Goal: Navigation & Orientation: Find specific page/section

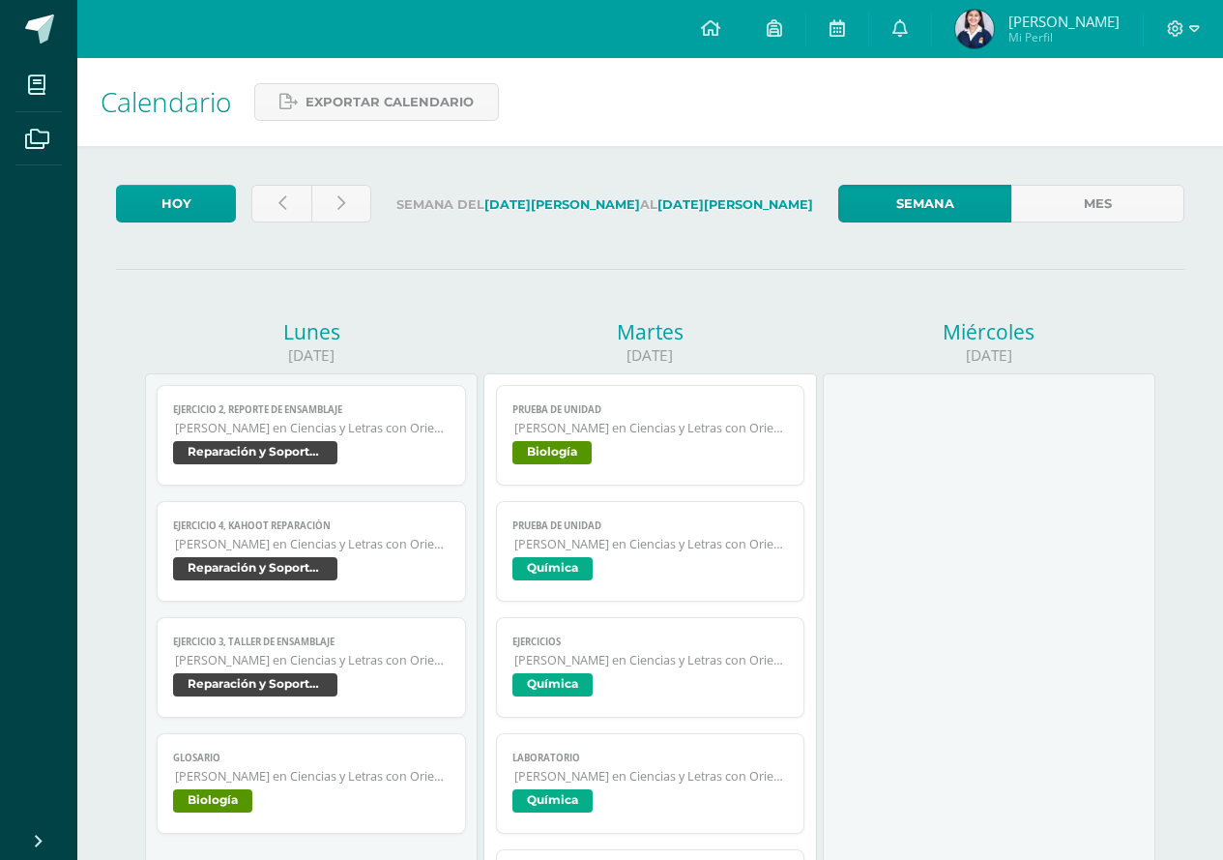
scroll to position [97, 0]
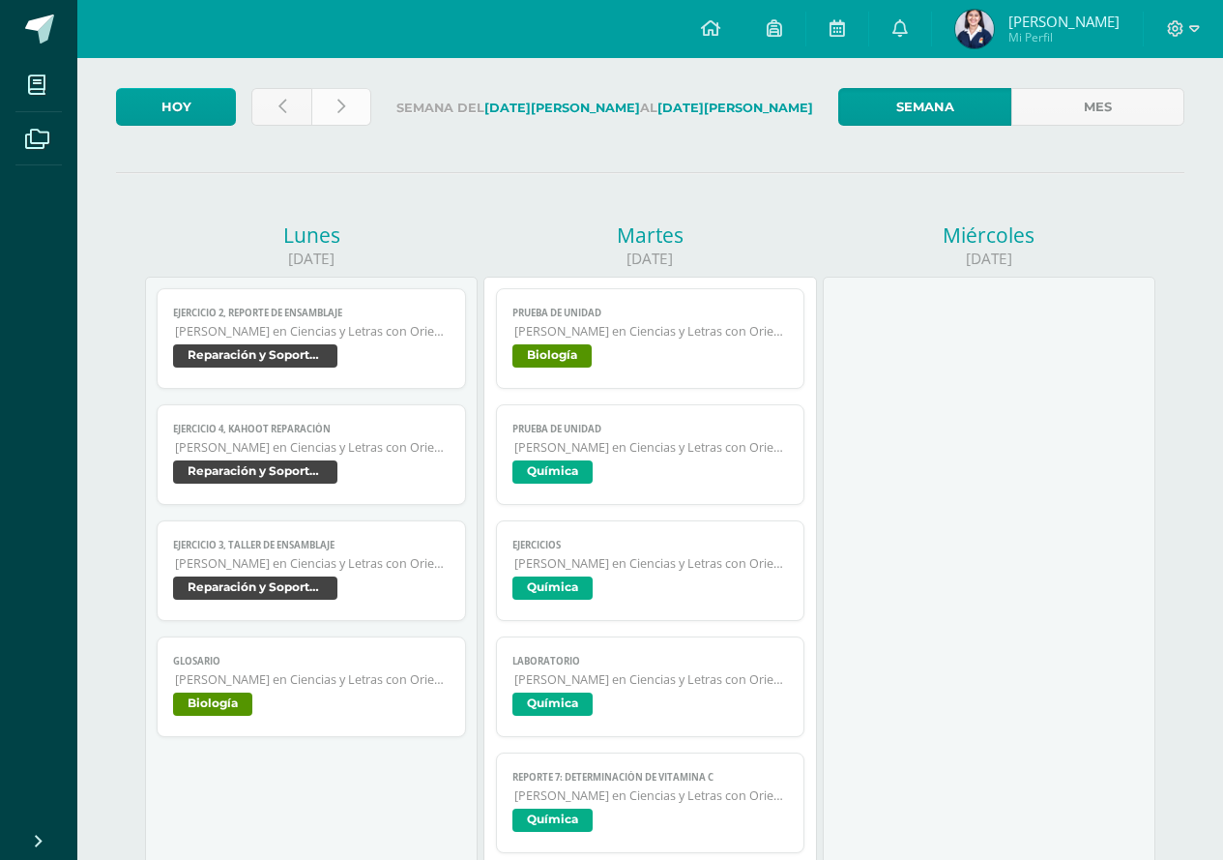
click at [346, 104] on link at bounding box center [341, 107] width 60 height 38
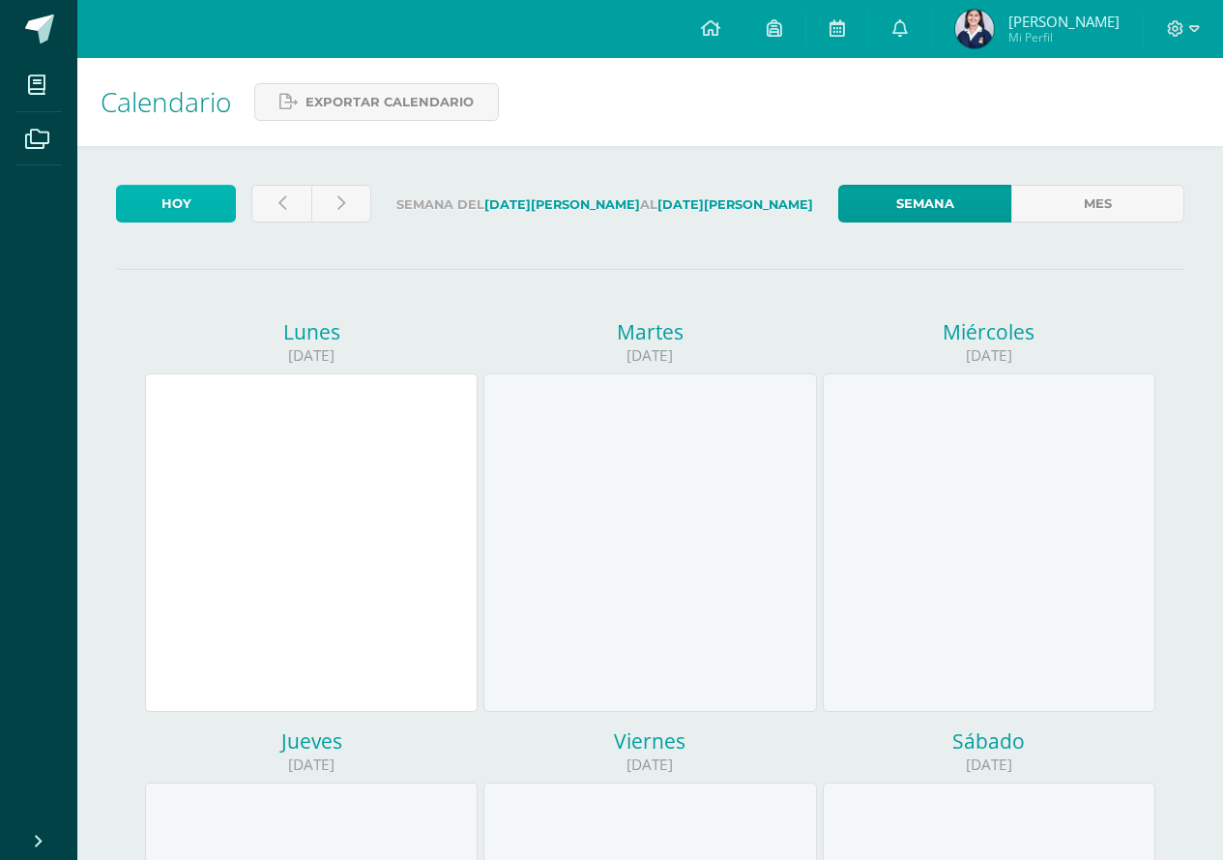
click at [191, 211] on link "Hoy" at bounding box center [176, 204] width 120 height 38
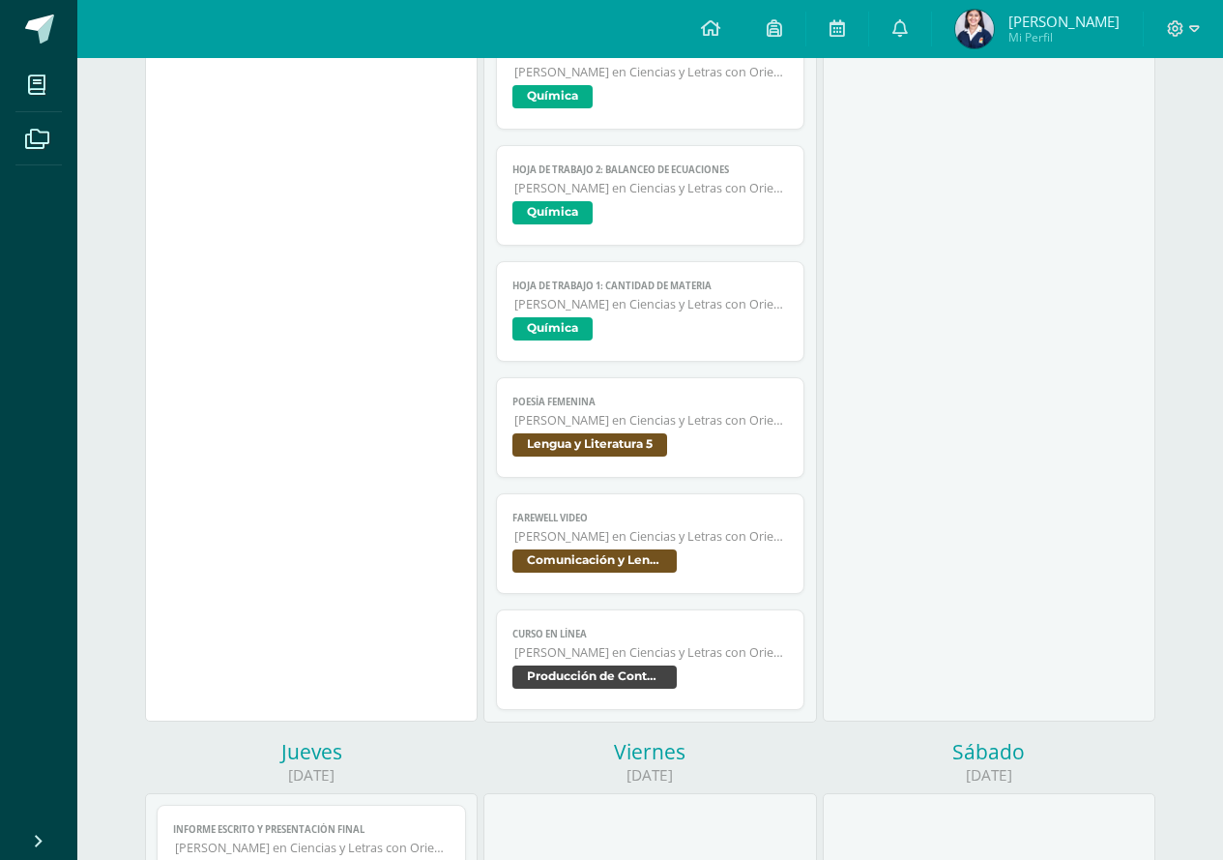
scroll to position [967, 0]
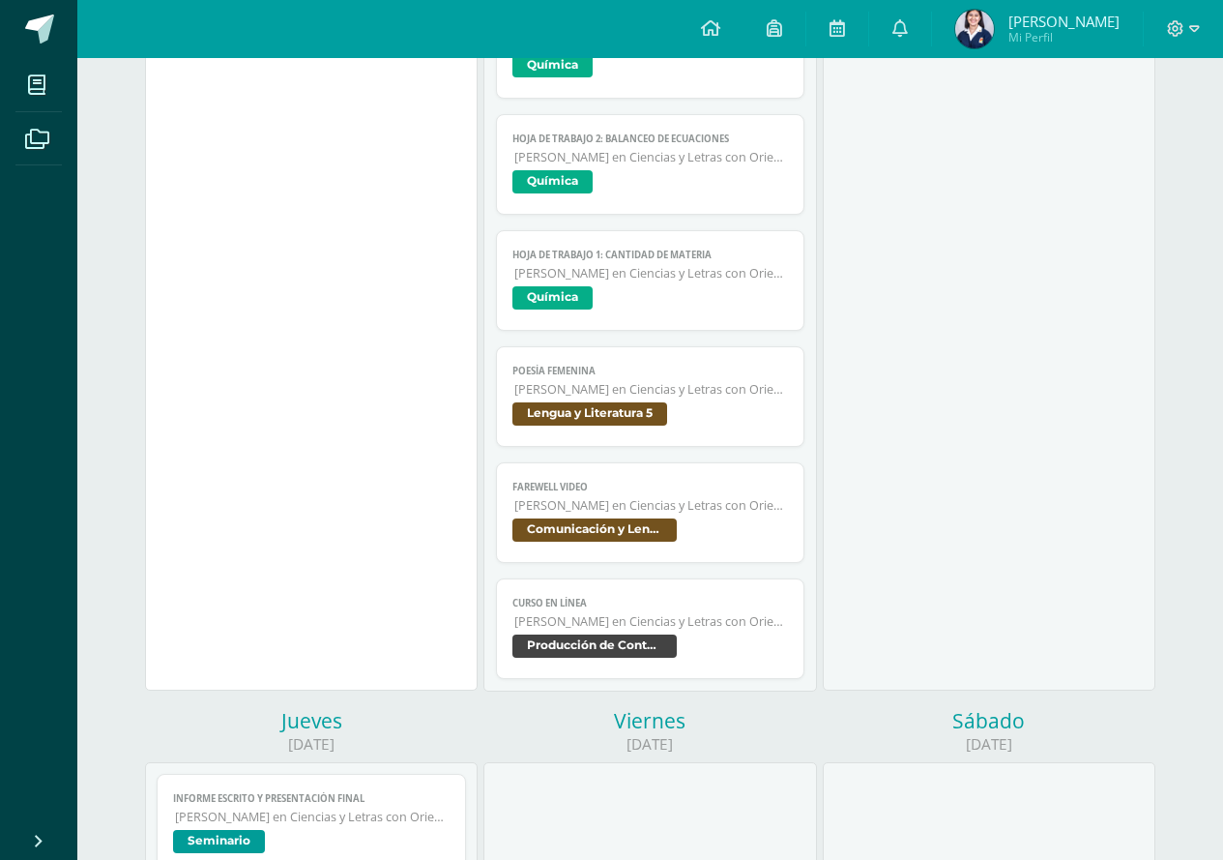
click at [590, 375] on span "Poesía femenina" at bounding box center [650, 371] width 277 height 13
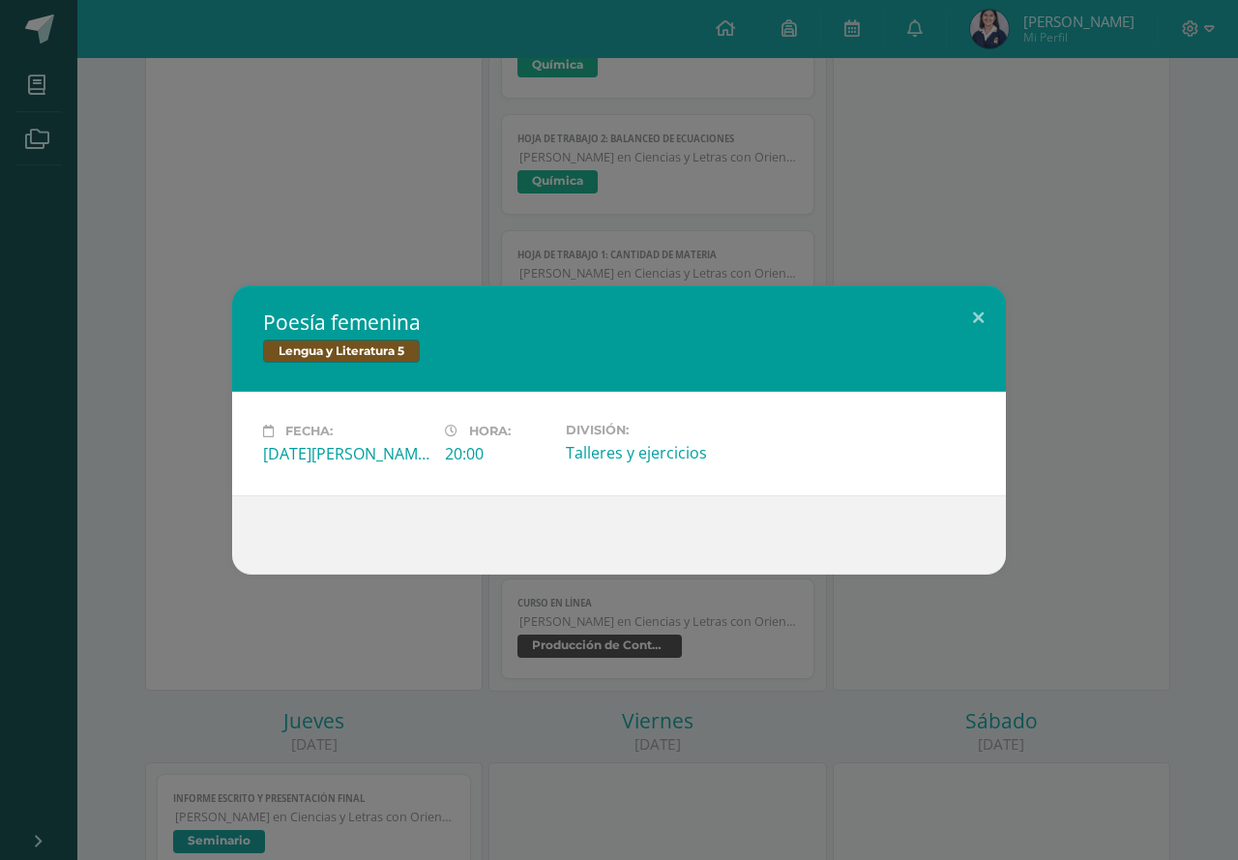
click at [331, 579] on div "Poesía femenina Lengua y Literatura 5 Fecha: Martes 12 de Agosto Hora: 20:00 Di…" at bounding box center [619, 430] width 1238 height 860
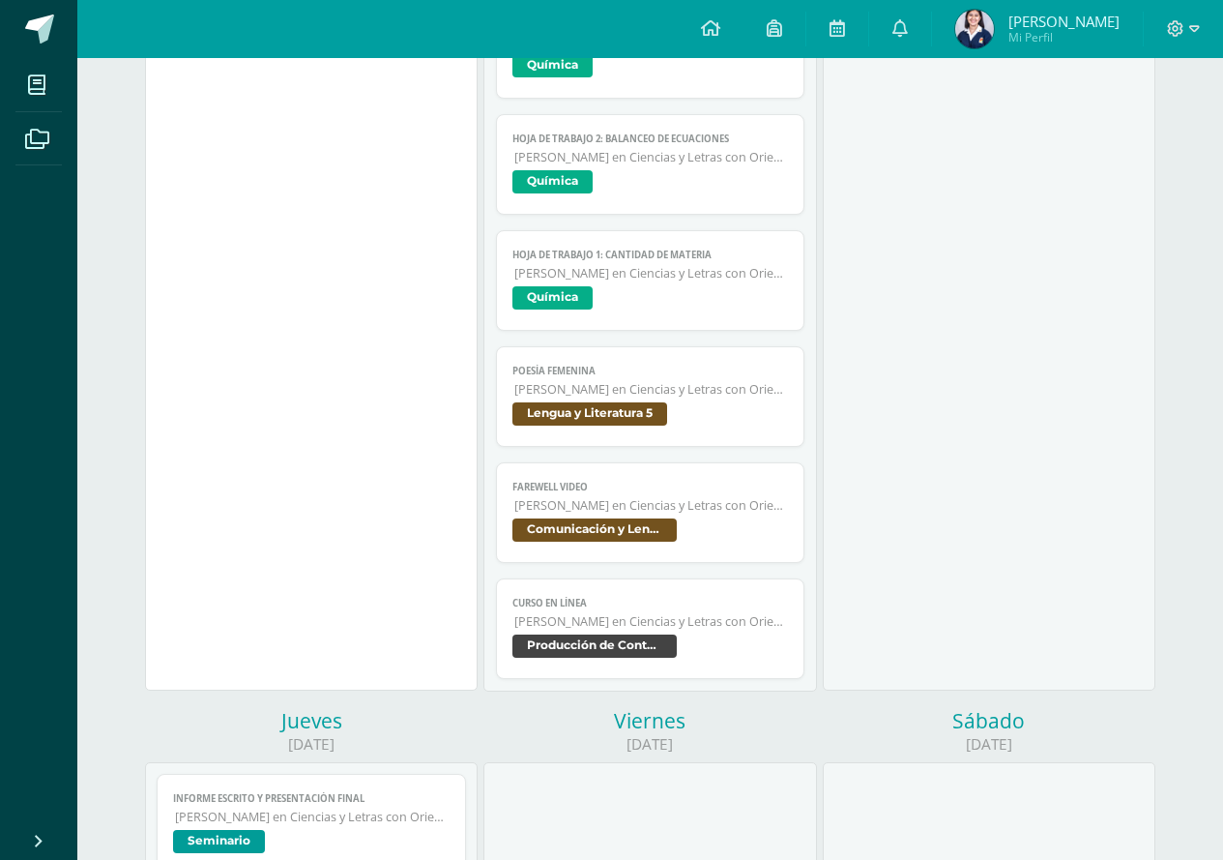
click at [541, 512] on span "Quinto Quinto Bachillerato en Ciencias y Letras con Orientación en Computación" at bounding box center [651, 505] width 275 height 16
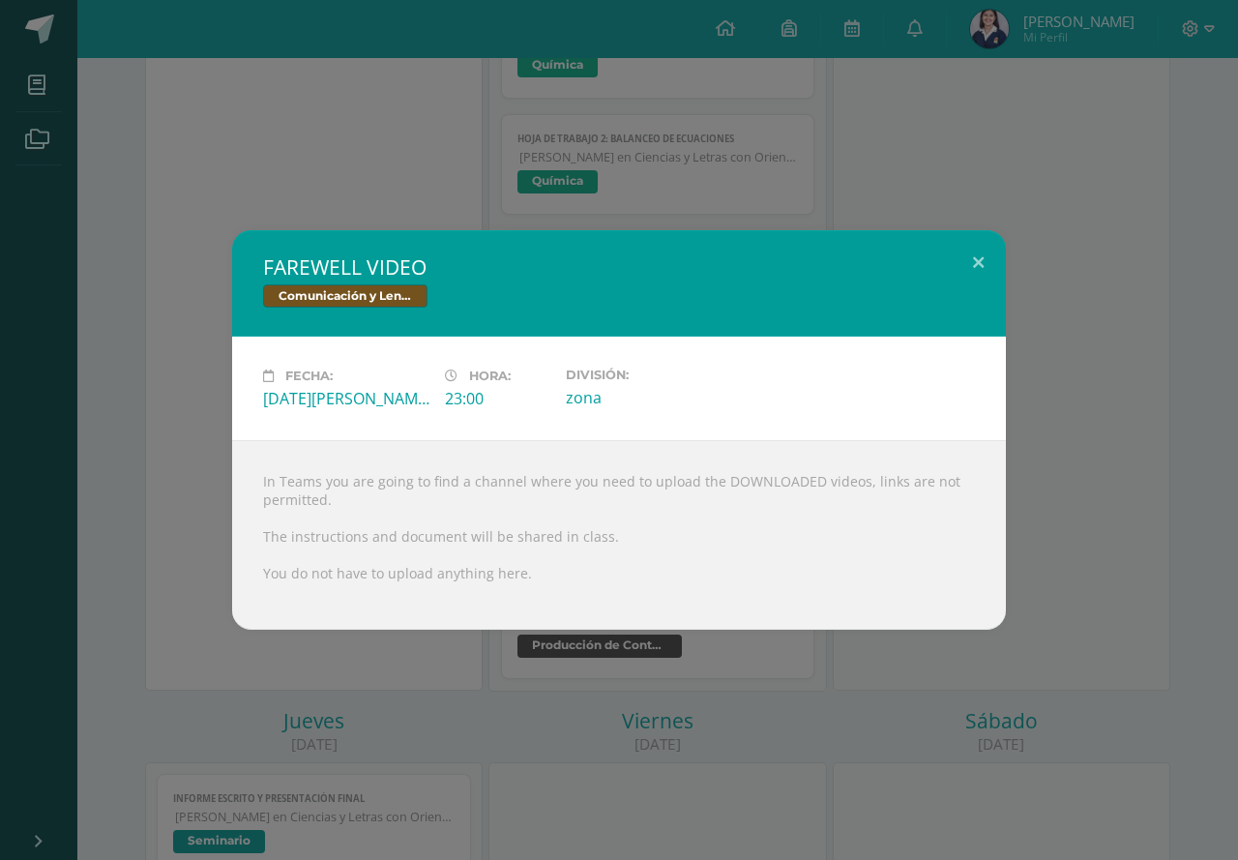
click at [216, 596] on div "FAREWELL VIDEO Comunicación y Lenguaje L3 (Inglés Técnico) 5 Fecha: Martes 12 d…" at bounding box center [619, 429] width 1222 height 399
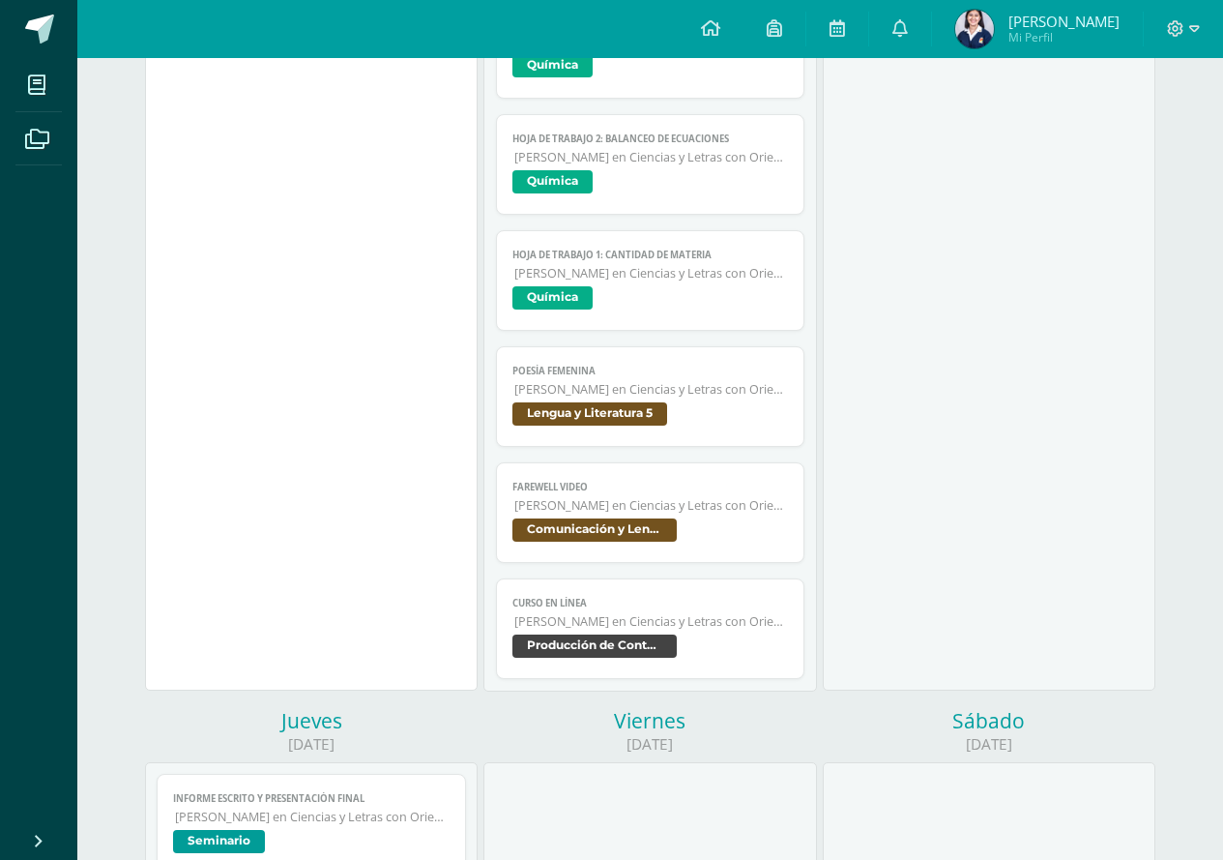
click at [512, 624] on link "Curso en línea Quinto Quinto Bachillerato en Ciencias y Letras con Orientación …" at bounding box center [650, 628] width 309 height 101
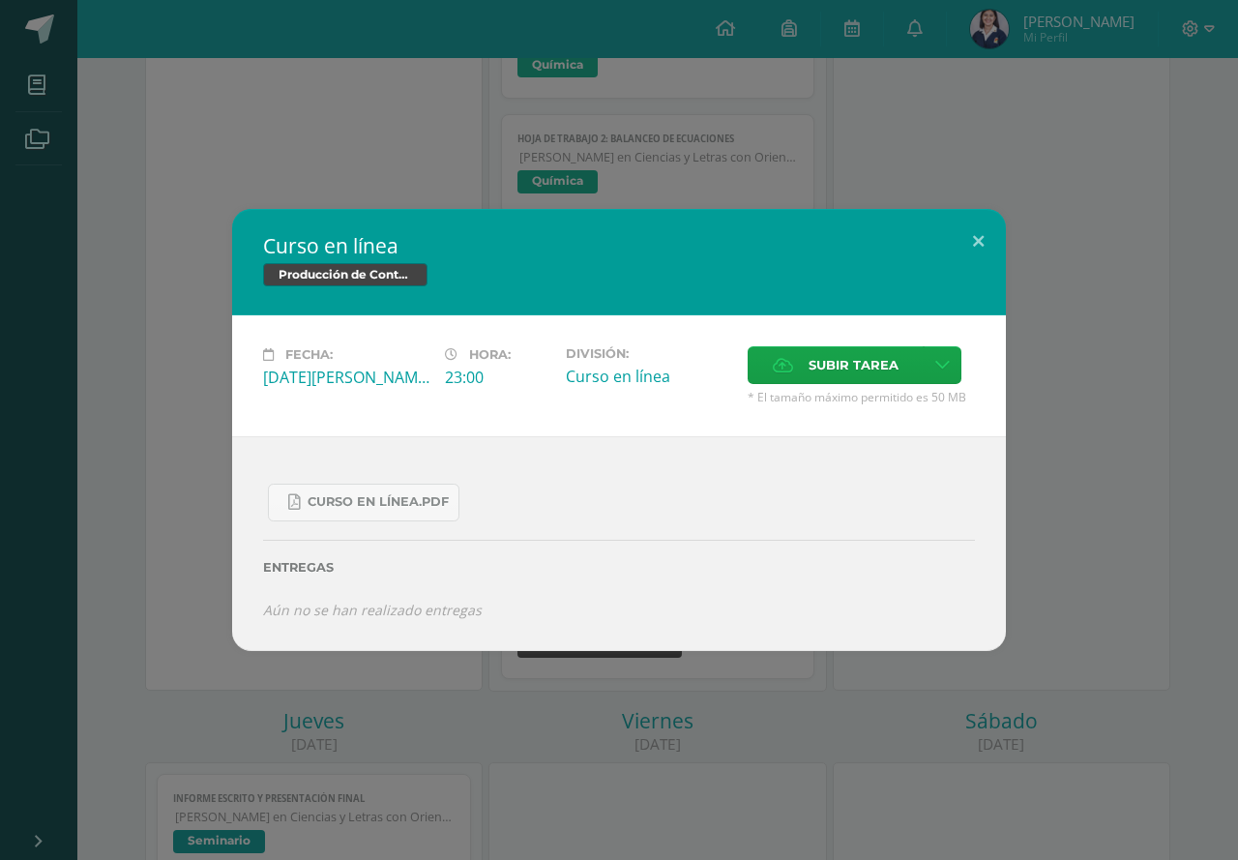
click at [190, 664] on div "Curso en línea Producción de Contenidos Digitales Fecha: Martes 12 de Agosto Ho…" at bounding box center [619, 430] width 1238 height 860
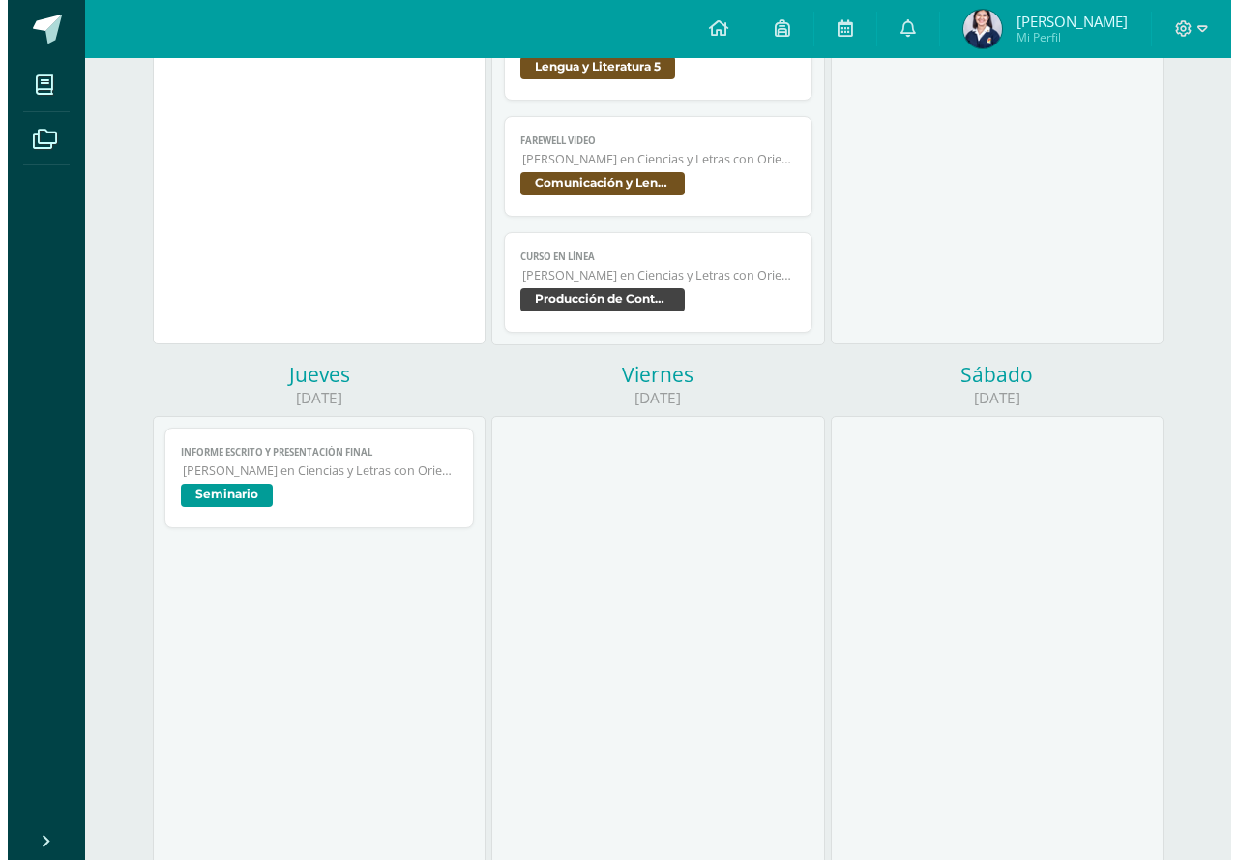
scroll to position [1547, 0]
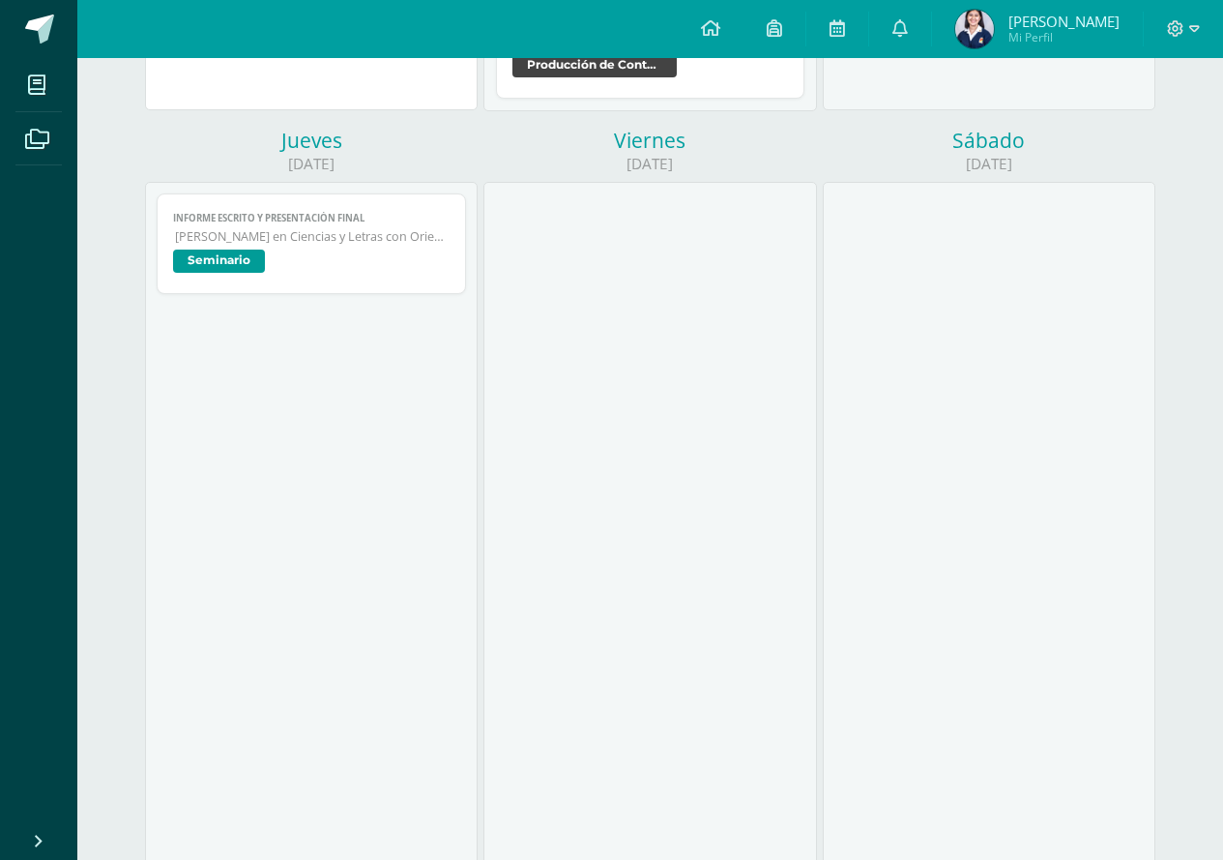
click at [307, 221] on span "Informe escrito y presentación final" at bounding box center [311, 218] width 277 height 13
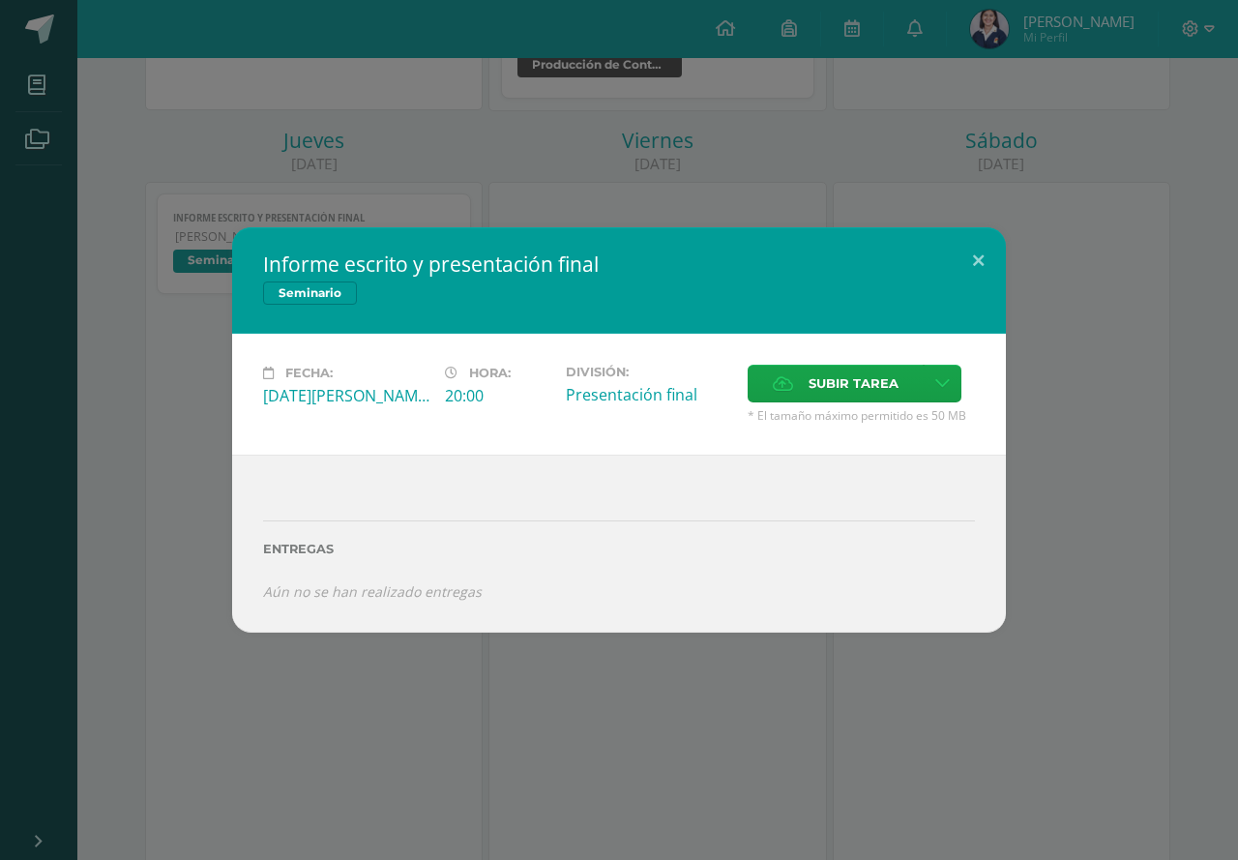
click at [154, 395] on div "Informe escrito y presentación final Seminario Fecha: Jueves 14 de Agosto Hora:…" at bounding box center [619, 429] width 1222 height 404
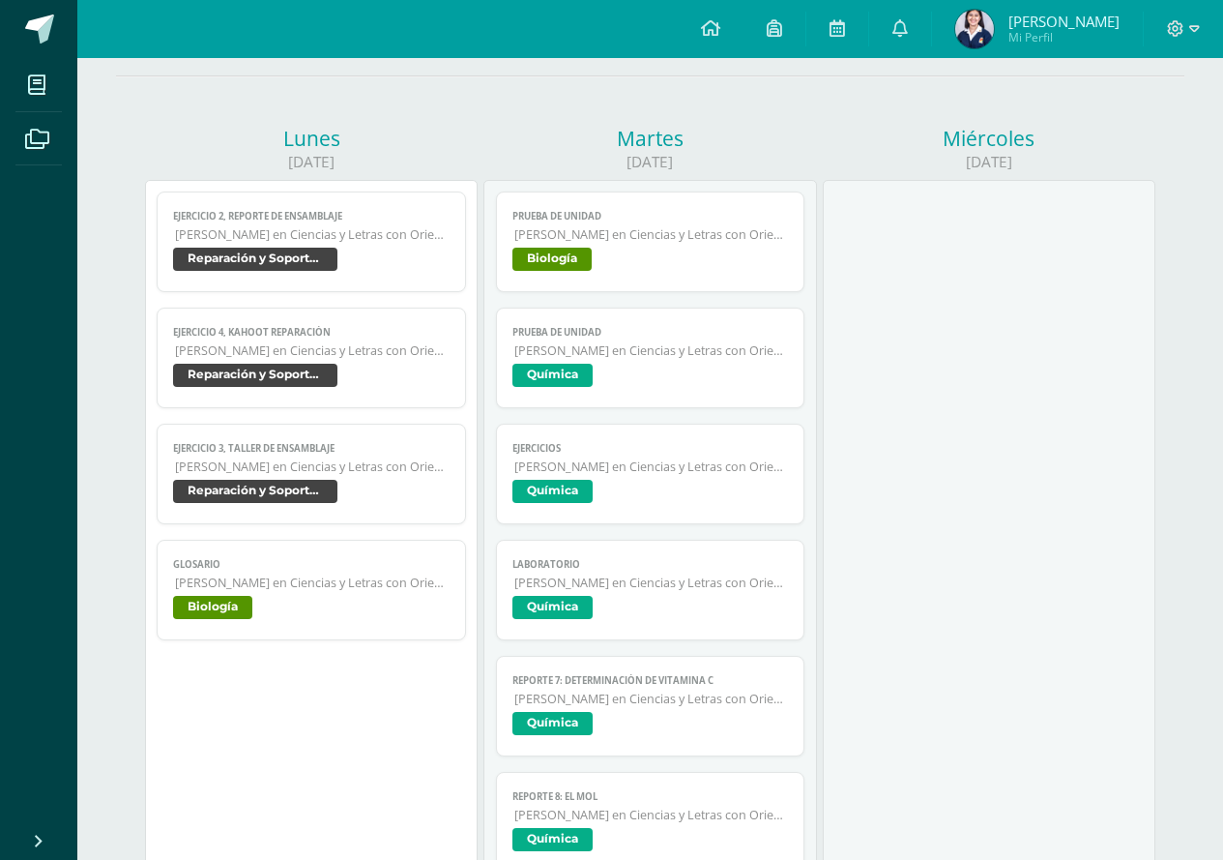
scroll to position [0, 0]
